Goal: Task Accomplishment & Management: Manage account settings

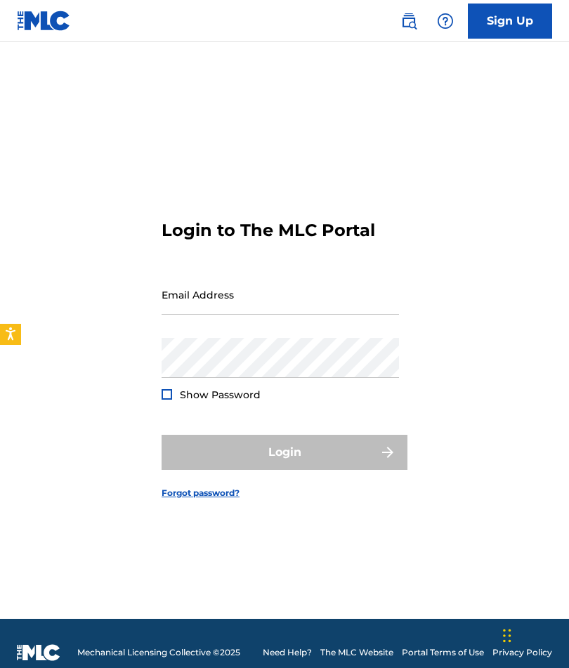
click at [243, 315] on input "Email Address" at bounding box center [279, 295] width 237 height 40
type input "[EMAIL_ADDRESS][DOMAIN_NAME]"
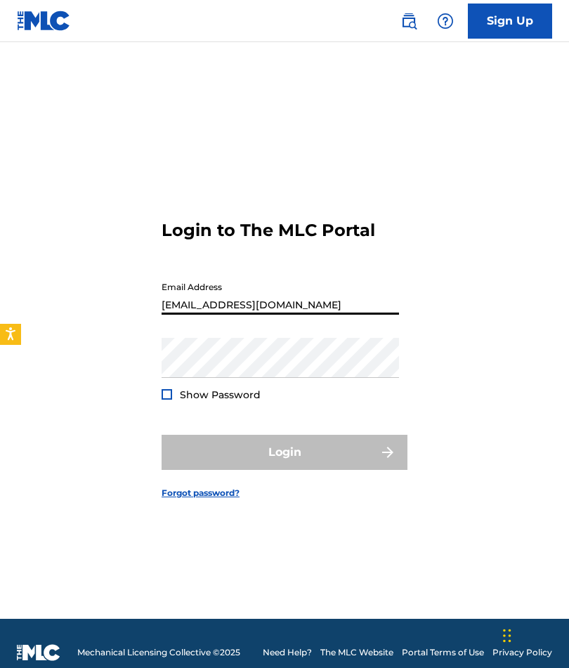
click at [284, 470] on button "Login" at bounding box center [284, 452] width 246 height 35
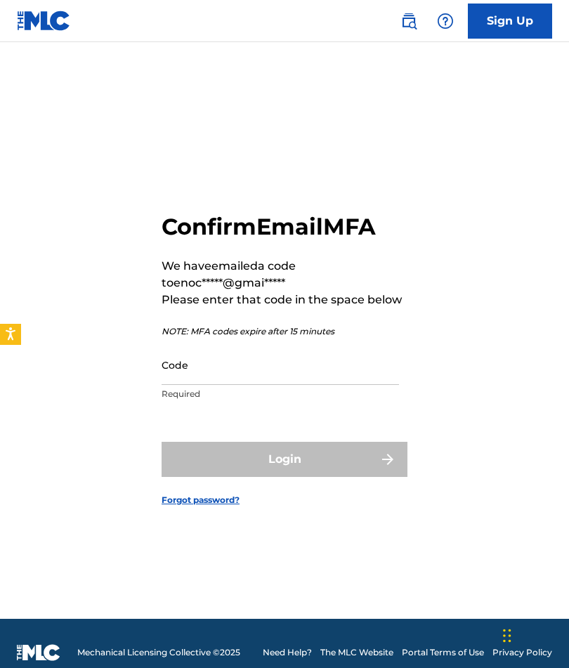
click at [207, 385] on input "Code" at bounding box center [279, 365] width 237 height 40
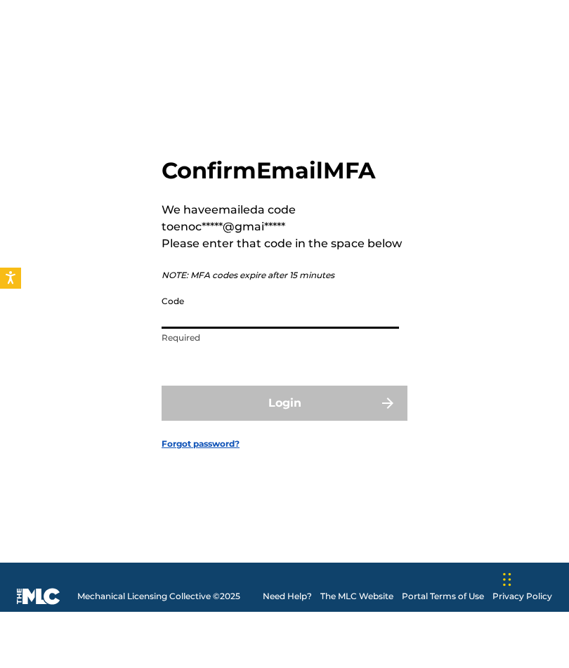
scroll to position [18, 0]
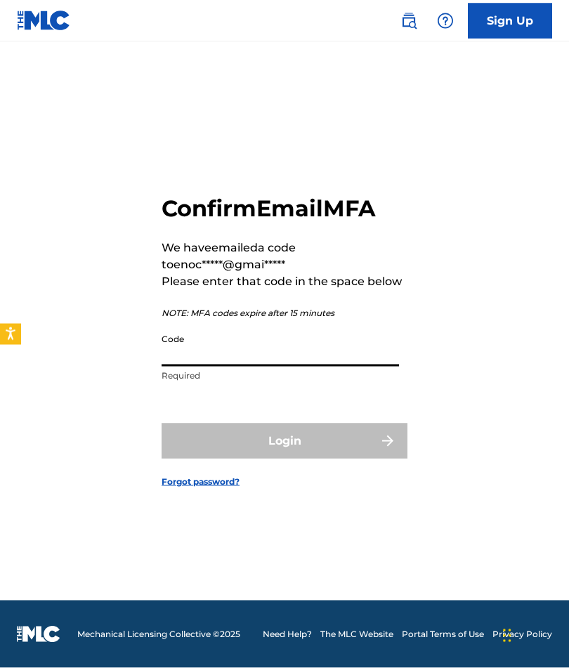
click at [209, 366] on input "Code" at bounding box center [279, 346] width 237 height 40
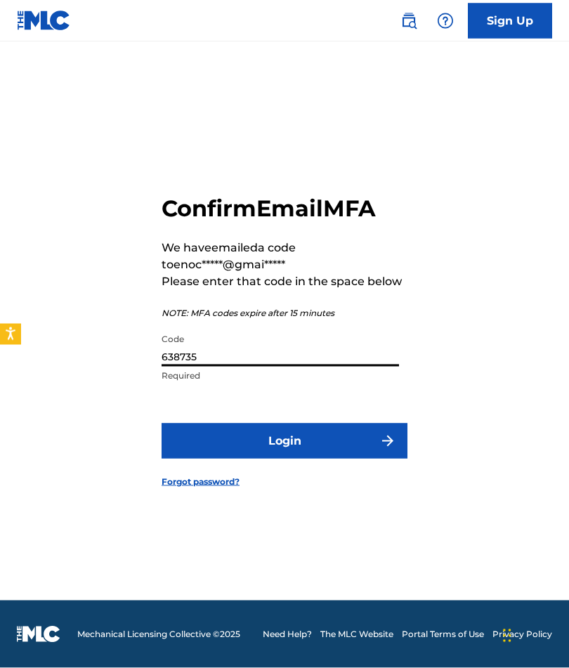
type input "638735"
click at [477, 293] on div "Confirm Email MFA We have emailed a code to enoc*****@gmai***** Please enter th…" at bounding box center [284, 329] width 569 height 541
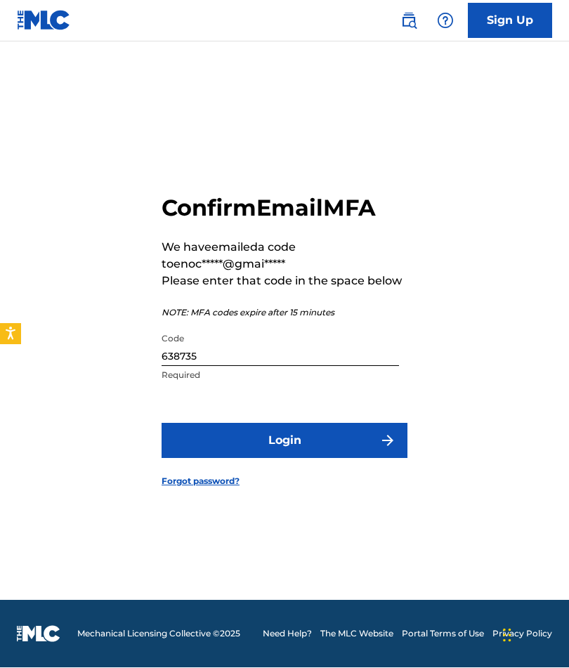
click at [339, 458] on button "Login" at bounding box center [284, 440] width 246 height 35
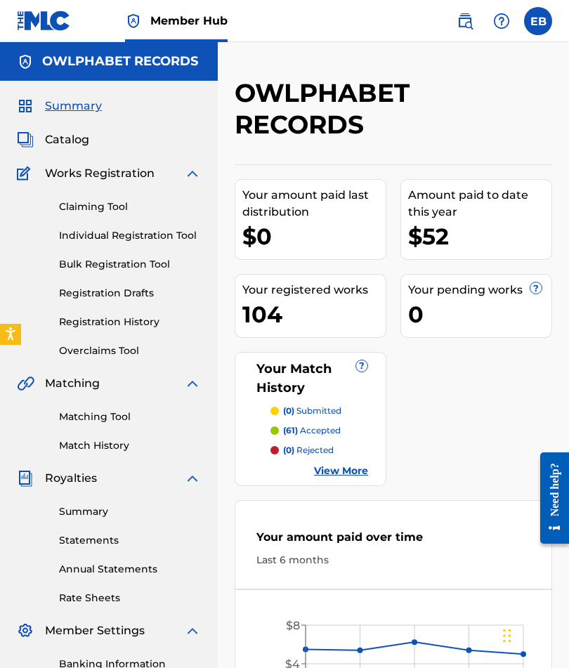
click at [105, 197] on div "Claiming Tool Individual Registration Tool Bulk Registration Tool Registration …" at bounding box center [109, 270] width 184 height 176
click at [101, 207] on link "Claiming Tool" at bounding box center [130, 206] width 142 height 15
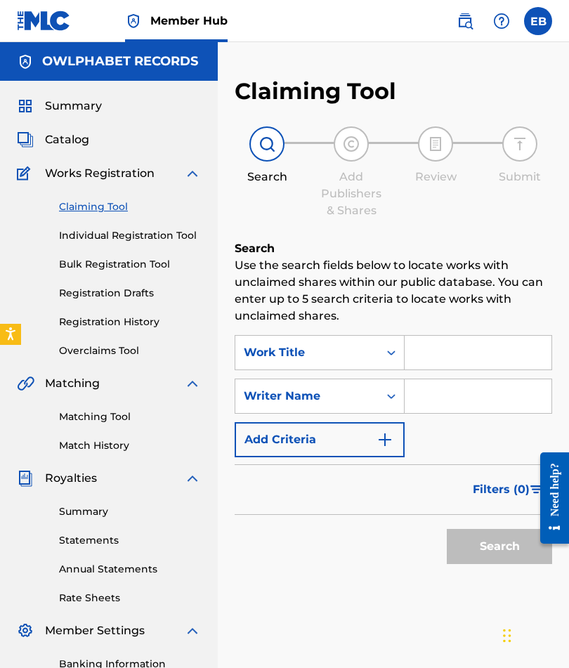
click at [472, 402] on input "Search Form" at bounding box center [477, 396] width 147 height 34
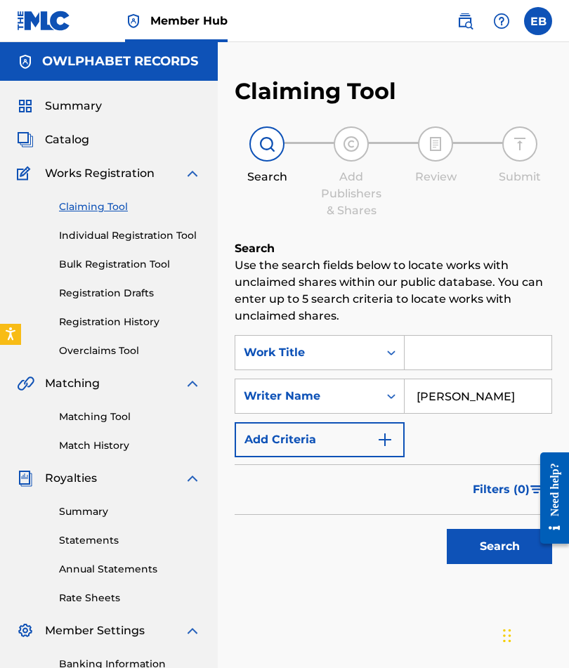
type input "[PERSON_NAME]"
click at [513, 249] on h6 "Search" at bounding box center [392, 248] width 317 height 17
click at [489, 546] on button "Search" at bounding box center [499, 546] width 105 height 35
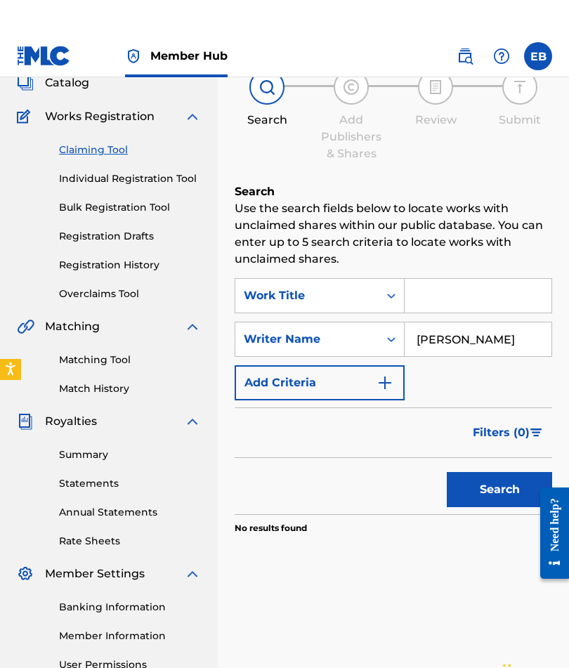
scroll to position [18, 0]
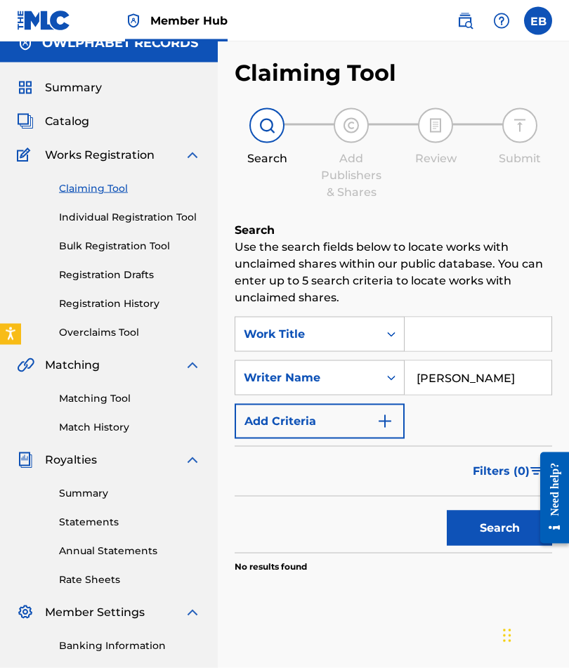
click at [496, 330] on input "Search Form" at bounding box center [477, 334] width 147 height 34
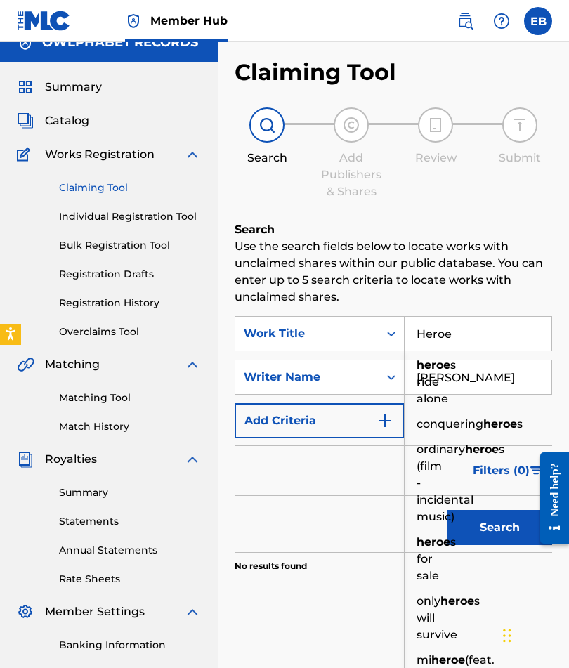
type input "Heroe"
click at [499, 527] on button "Search" at bounding box center [499, 527] width 105 height 35
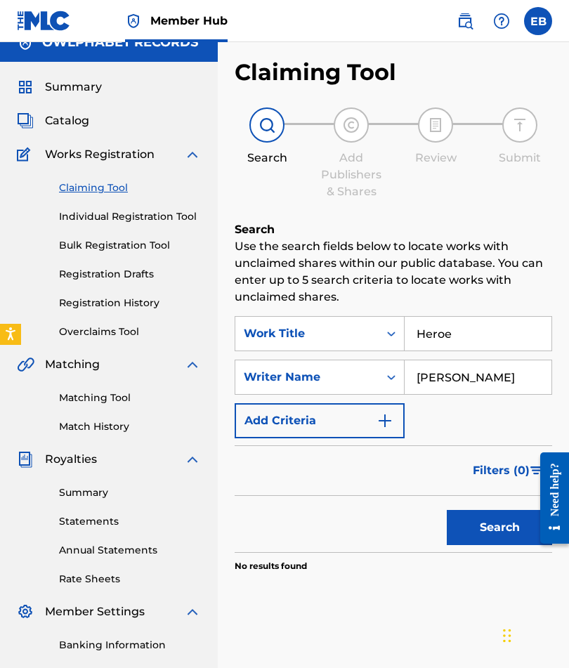
click at [524, 265] on p "Use the search fields below to locate works with unclaimed shares within our pu…" at bounding box center [392, 271] width 317 height 67
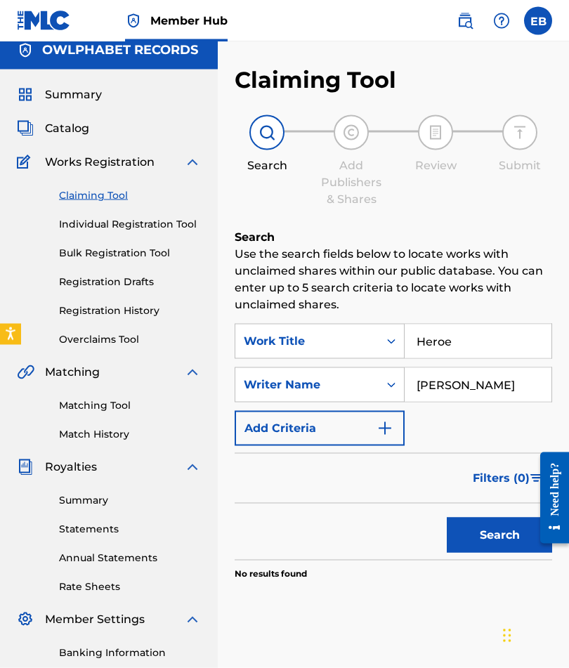
scroll to position [0, 0]
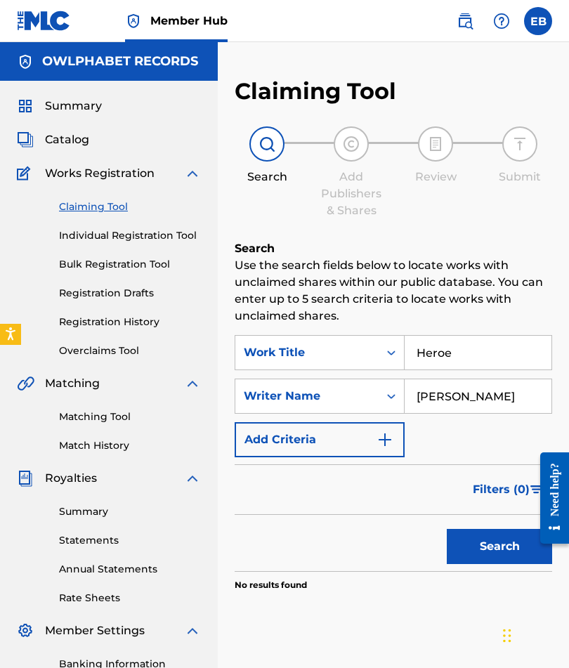
click at [502, 545] on button "Search" at bounding box center [499, 546] width 105 height 35
click at [119, 351] on link "Overclaims Tool" at bounding box center [130, 350] width 142 height 15
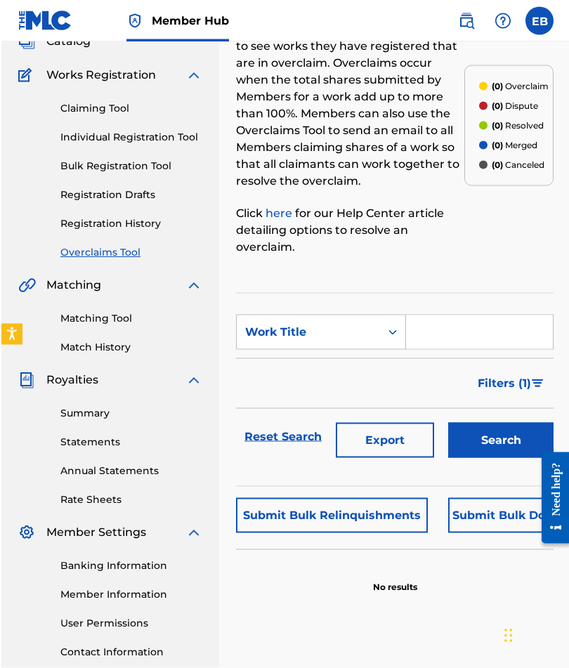
scroll to position [99, 0]
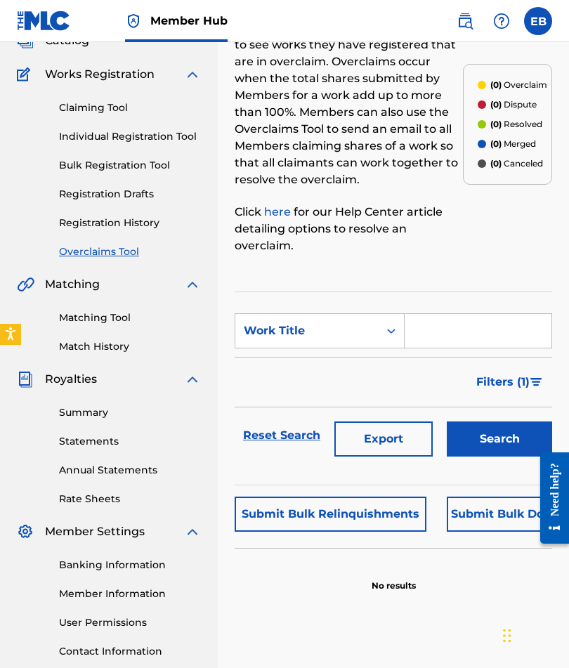
click at [146, 565] on link "Banking Information" at bounding box center [130, 564] width 142 height 15
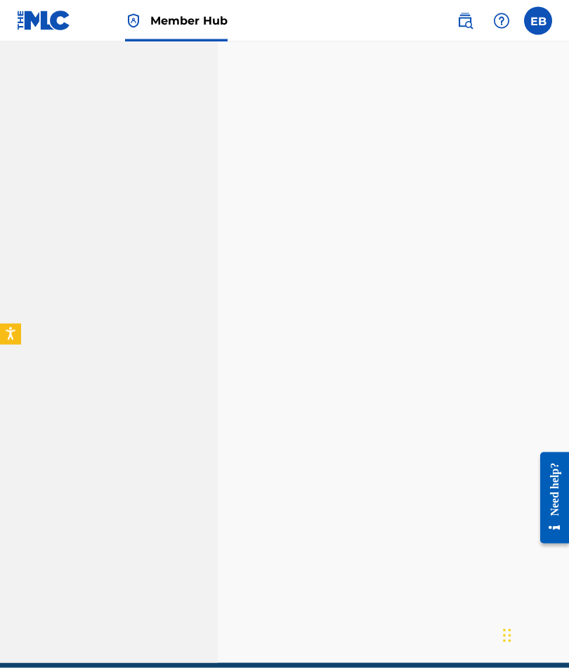
scroll to position [878, 0]
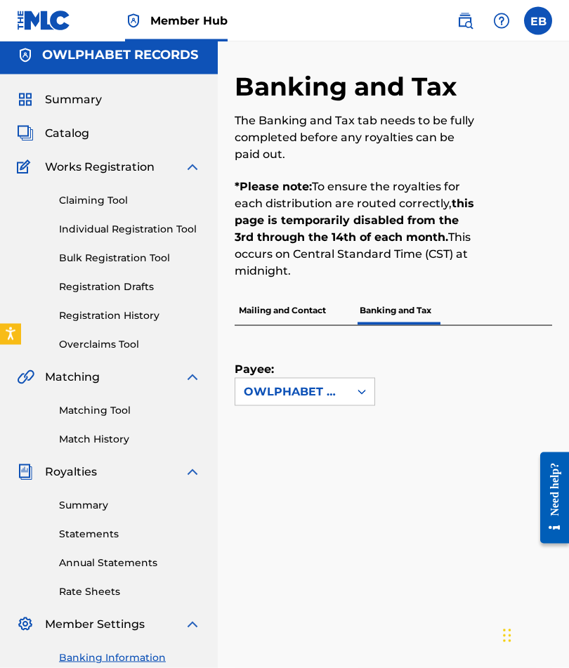
scroll to position [0, 0]
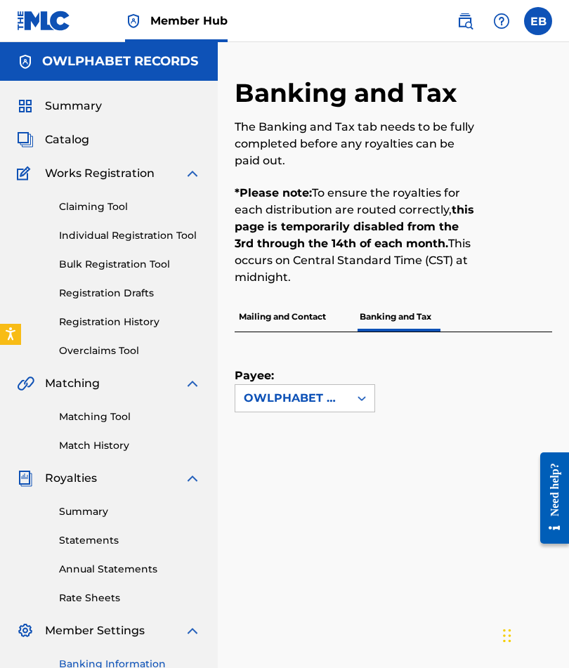
click at [539, 30] on label at bounding box center [538, 21] width 28 height 28
click at [538, 21] on input "[PERSON_NAME] [EMAIL_ADDRESS][DOMAIN_NAME] Notification Preferences Profile Log…" at bounding box center [538, 21] width 0 height 0
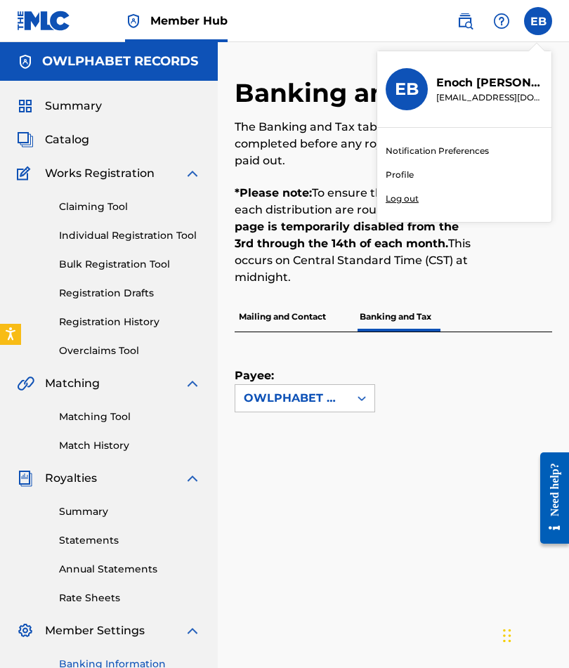
click at [423, 194] on div "Notification Preferences Profile Log out" at bounding box center [464, 175] width 174 height 94
click at [538, 21] on input "[PERSON_NAME] [EMAIL_ADDRESS][DOMAIN_NAME] Notification Preferences Profile Log…" at bounding box center [538, 21] width 0 height 0
click at [417, 204] on p "Log out" at bounding box center [401, 198] width 33 height 13
click at [538, 21] on input "[PERSON_NAME] [EMAIL_ADDRESS][DOMAIN_NAME] Notification Preferences Profile Log…" at bounding box center [538, 21] width 0 height 0
